Goal: Navigation & Orientation: Understand site structure

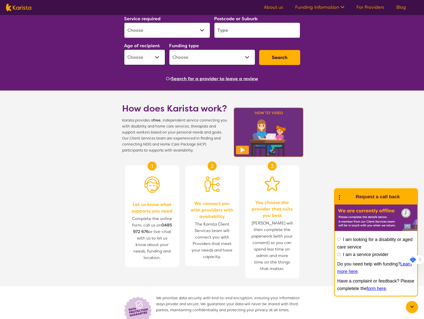
scroll to position [125, 0]
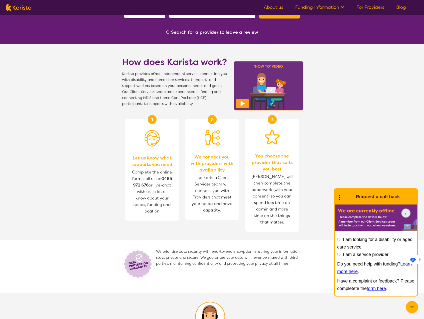
click at [278, 8] on link "About us" at bounding box center [273, 7] width 19 height 6
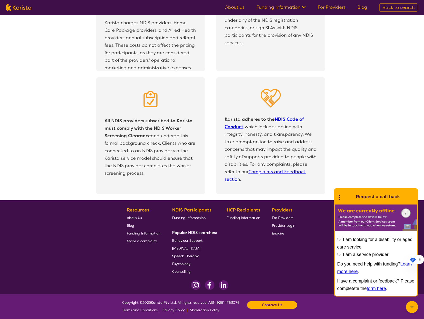
scroll to position [977, 0]
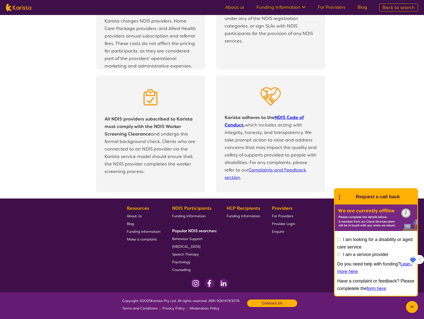
click at [132, 216] on span "About Us" at bounding box center [134, 216] width 15 height 5
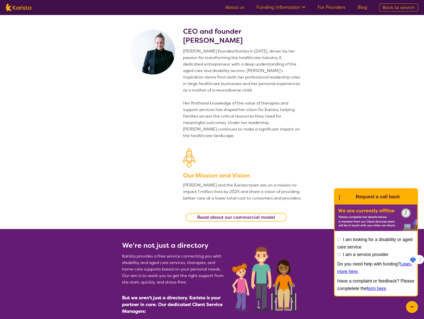
click at [272, 8] on link "Funding Information" at bounding box center [280, 7] width 49 height 6
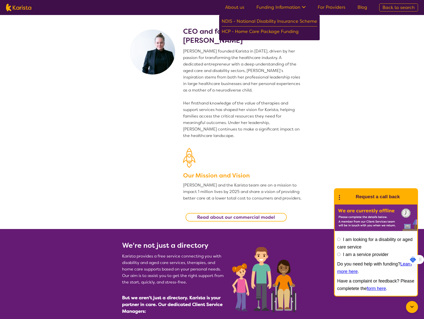
click at [238, 7] on link "About us" at bounding box center [234, 7] width 19 height 6
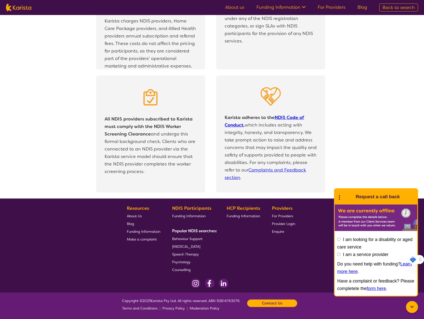
scroll to position [977, 0]
